Goal: Check status: Check status

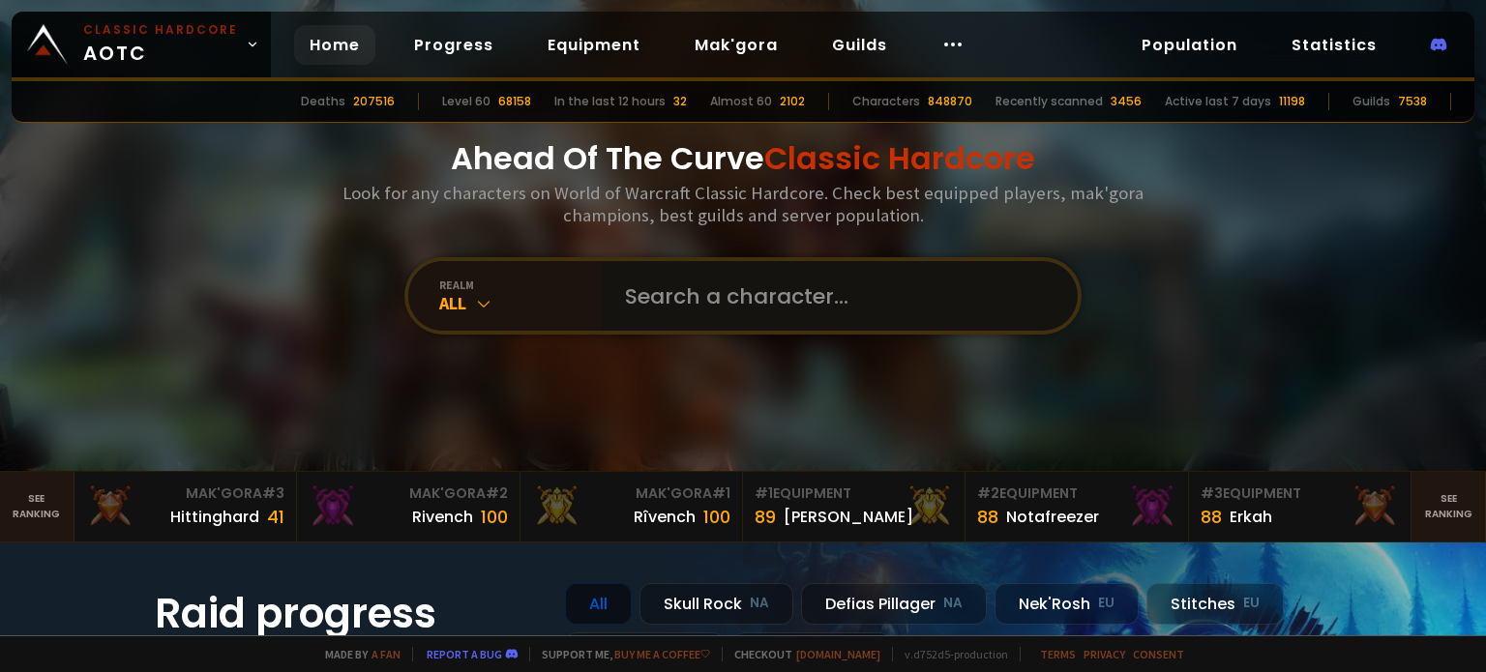
click at [742, 290] on input "text" at bounding box center [833, 296] width 441 height 70
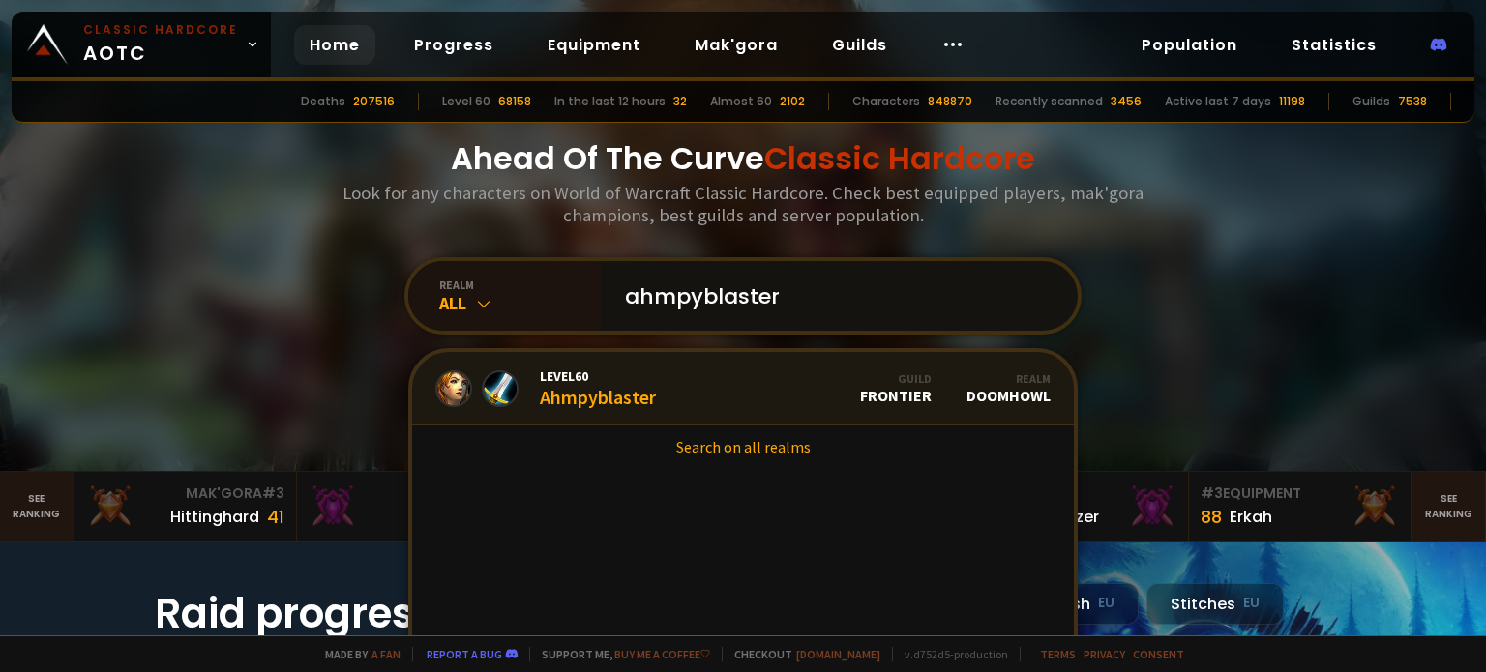
type input "ahmpyblaster"
click at [595, 401] on div "Level 60 Ahmpyblaster" at bounding box center [598, 389] width 116 height 42
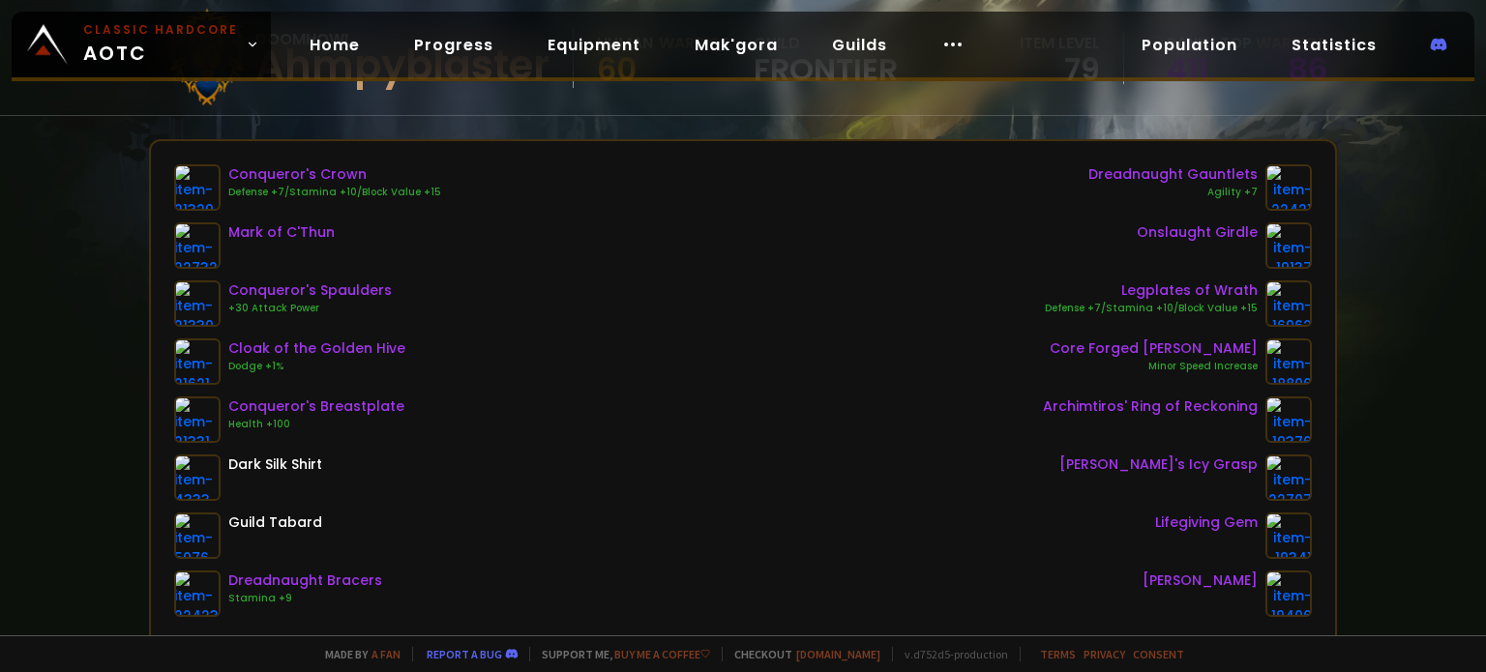
scroll to position [205, 0]
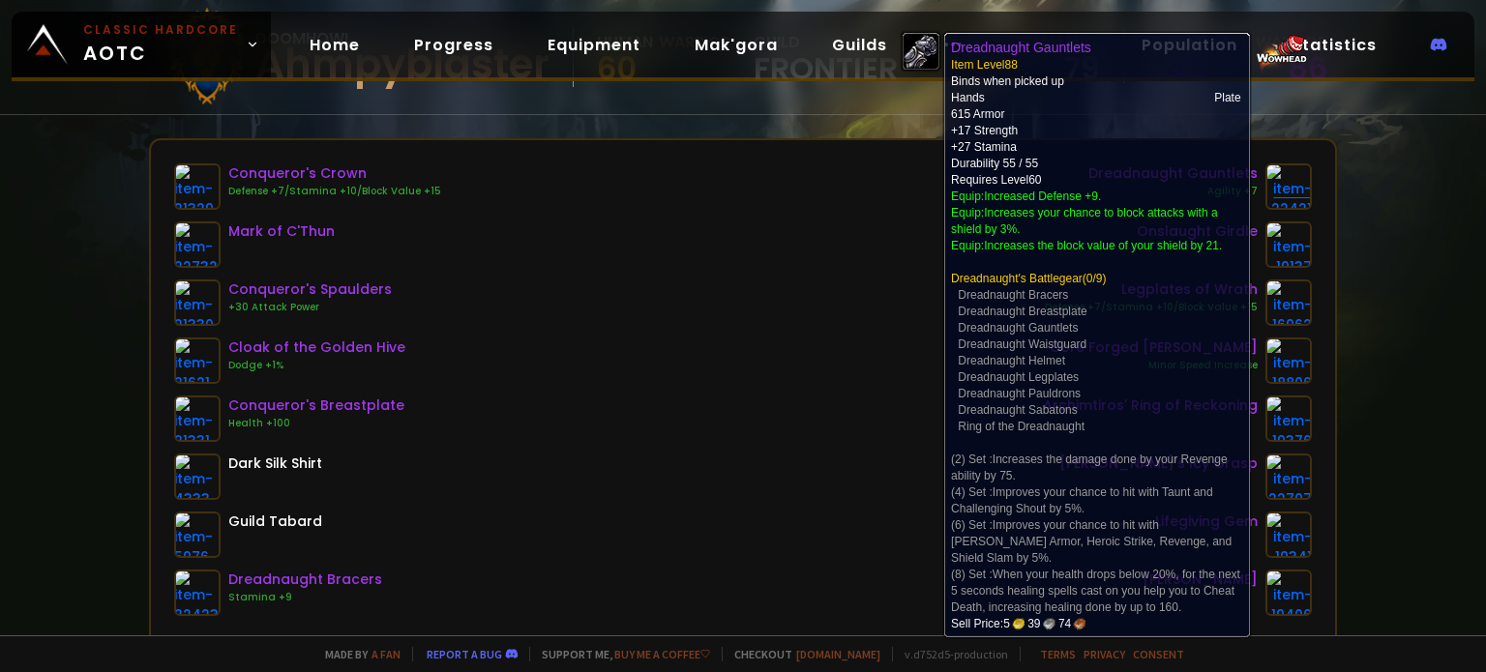
click at [1286, 196] on img at bounding box center [1288, 186] width 46 height 46
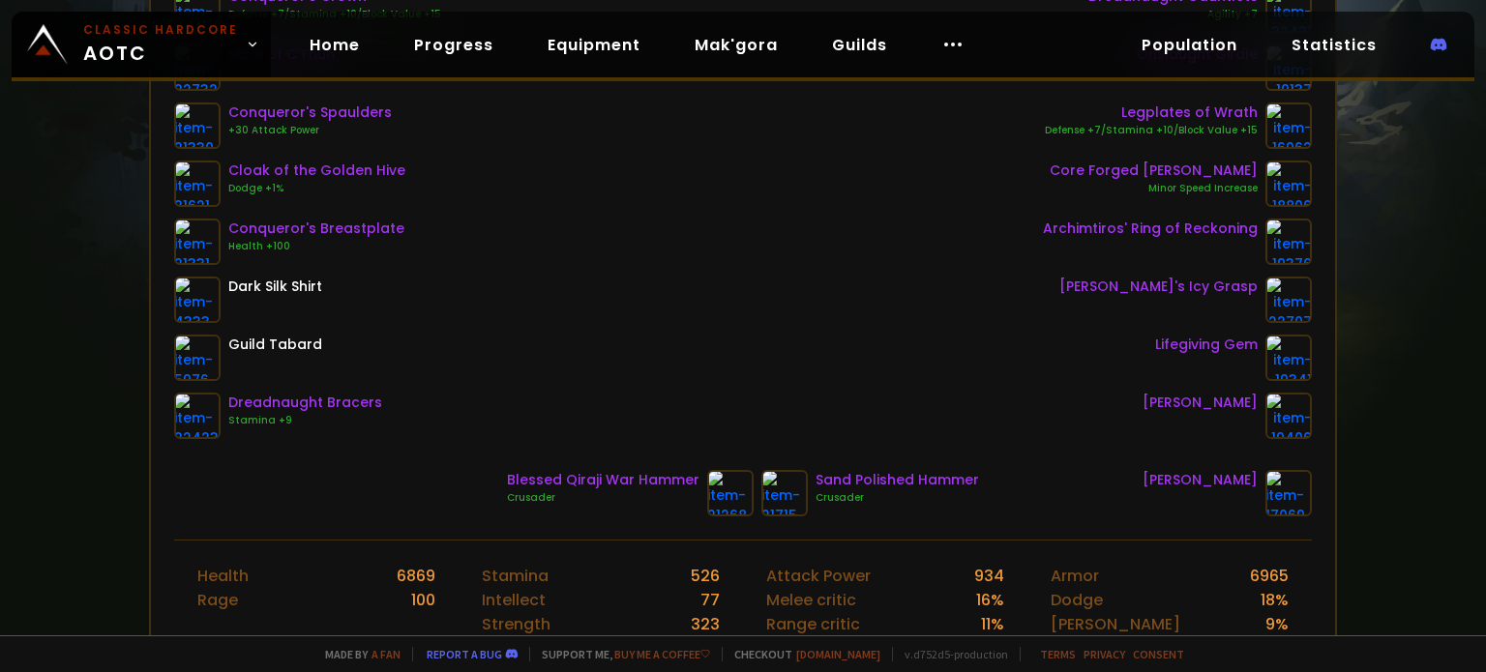
scroll to position [387, 0]
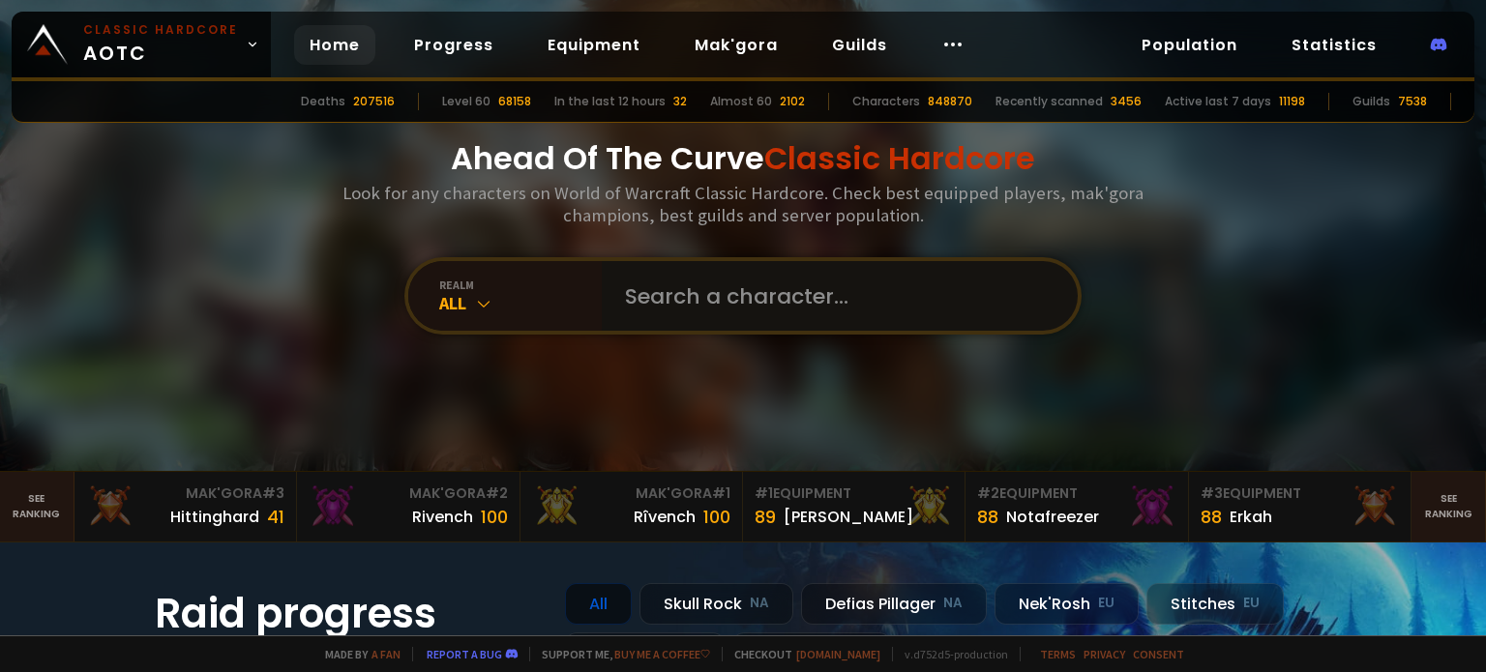
click at [721, 300] on input "text" at bounding box center [833, 296] width 441 height 70
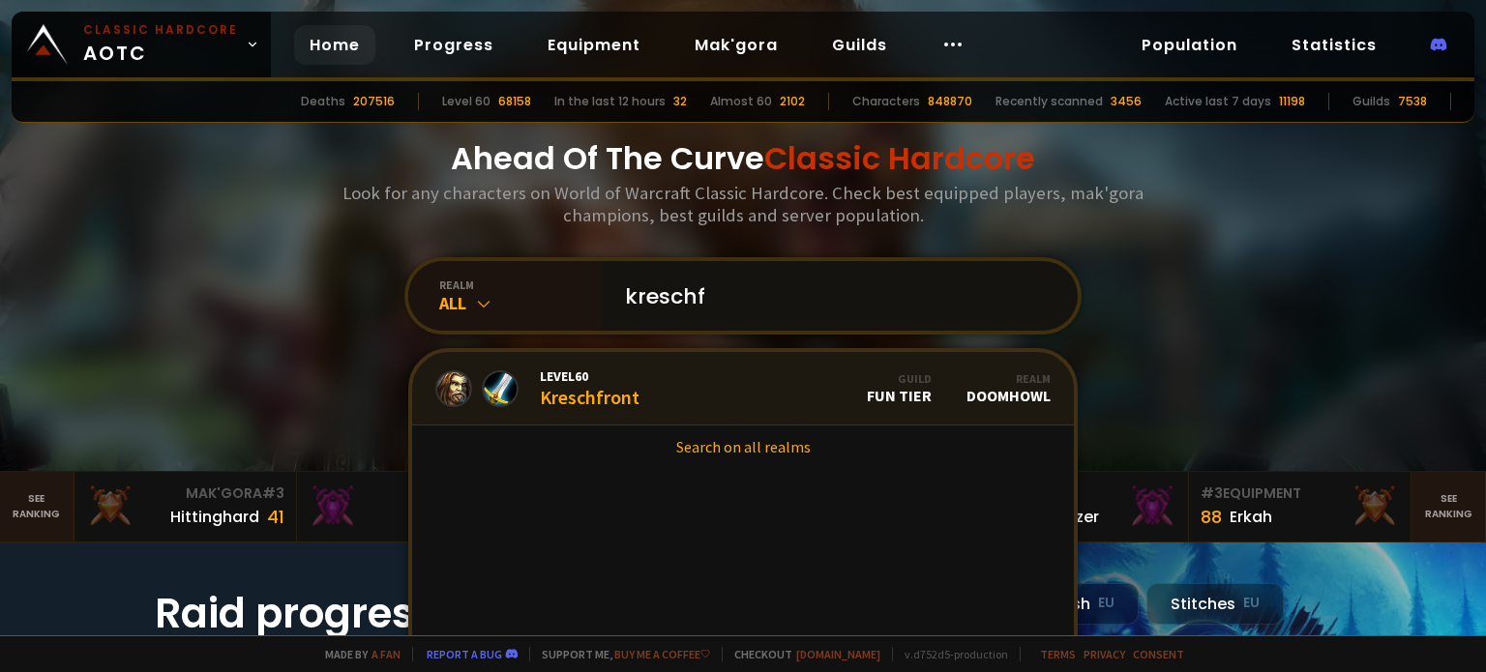
type input "kreschf"
click at [580, 380] on span "Level 60" at bounding box center [590, 376] width 100 height 17
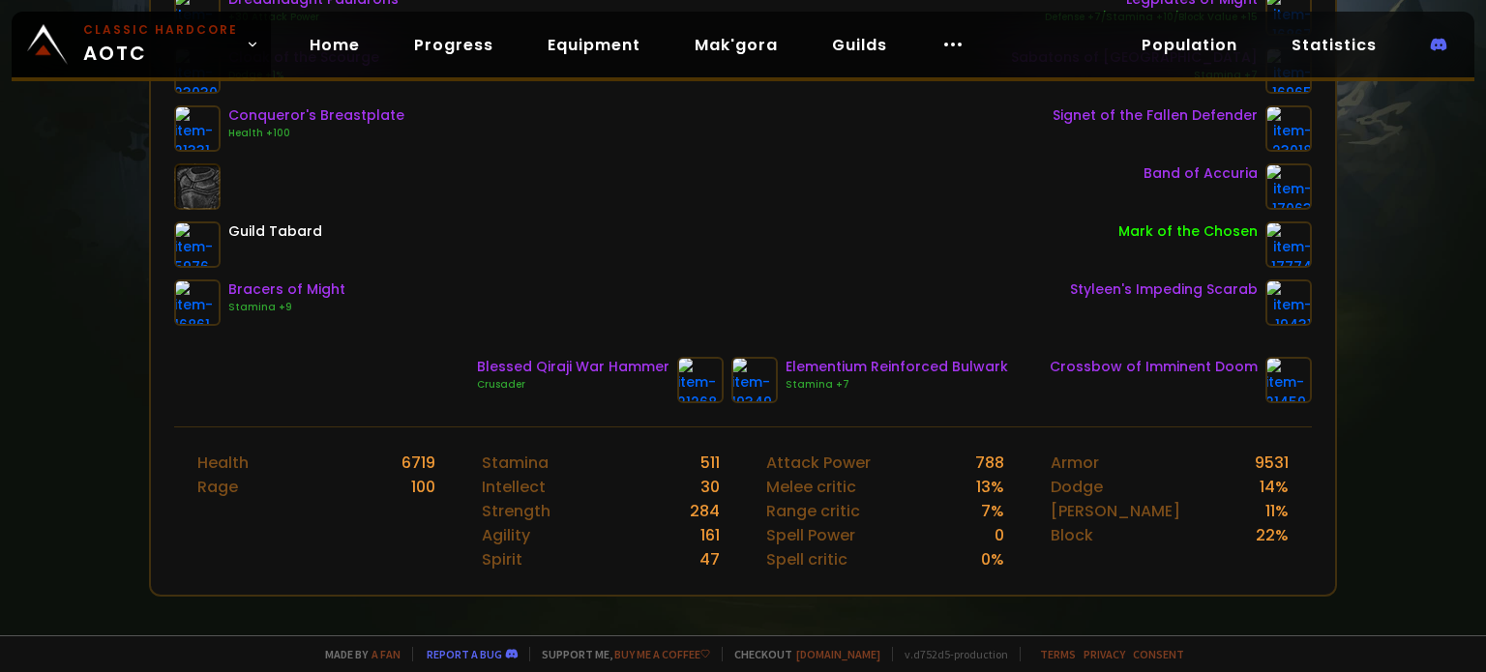
scroll to position [505, 0]
